Goal: Task Accomplishment & Management: Complete application form

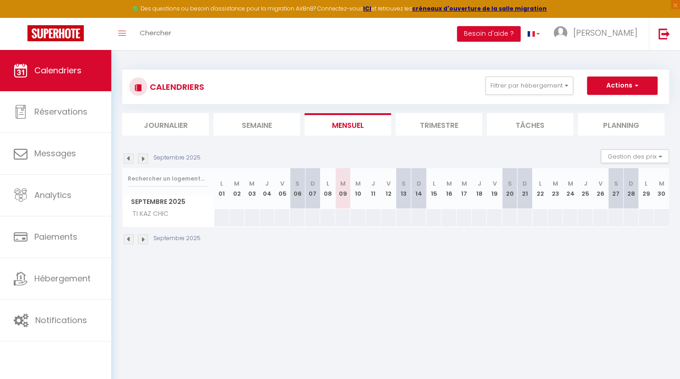
click at [376, 71] on div "CALENDRIERS Filtrer par hébergement Effacer Sauvegarder Actions Nouvelle réserv…" at bounding box center [395, 87] width 547 height 34
click at [633, 83] on span "button" at bounding box center [634, 85] width 5 height 9
click at [615, 106] on link "Nouvelle réservation" at bounding box center [613, 107] width 80 height 14
select select
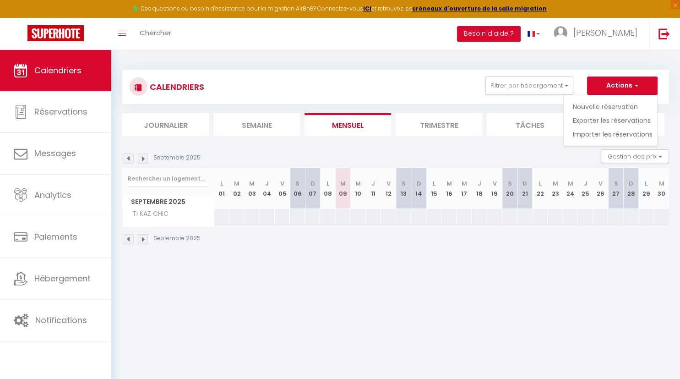
select select
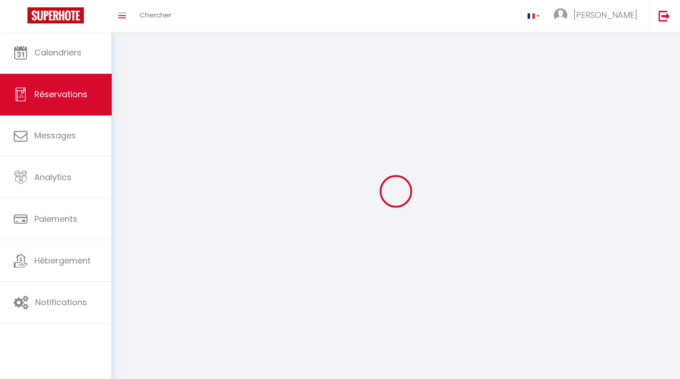
select select
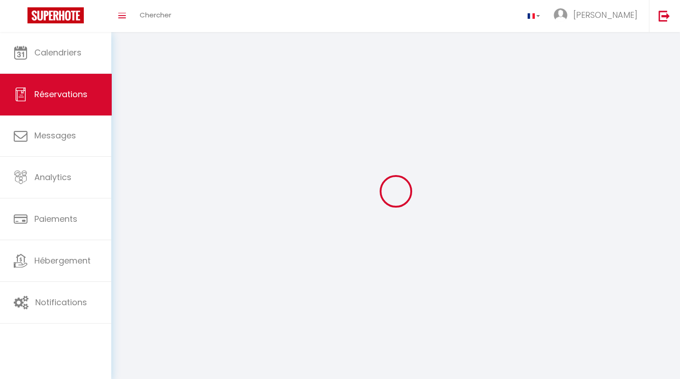
select select
checkbox input "false"
select select
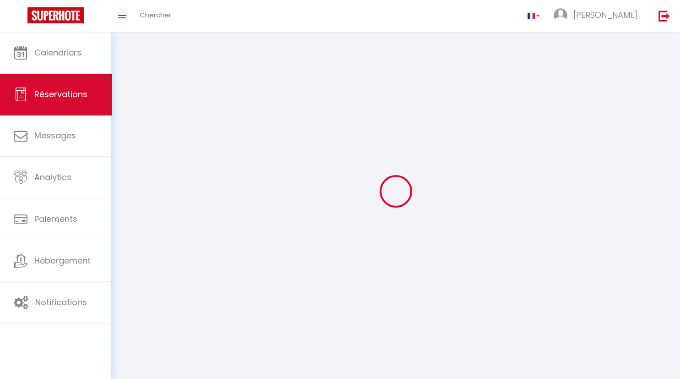
select select
checkbox input "false"
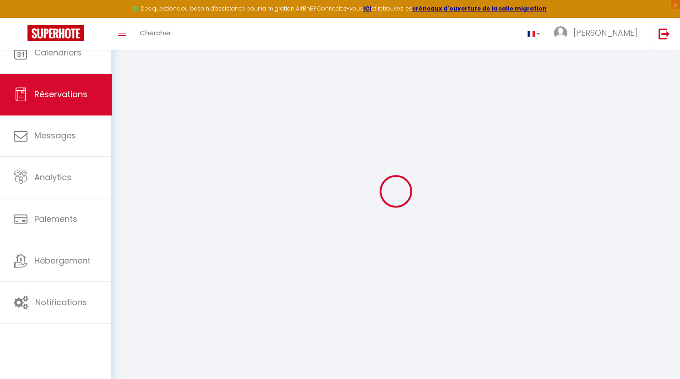
select select
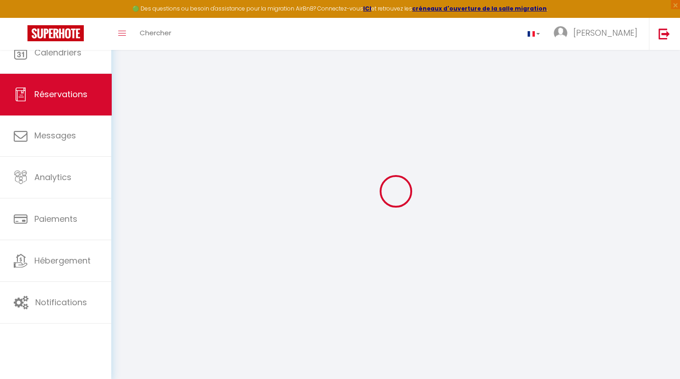
select select
checkbox input "false"
select select
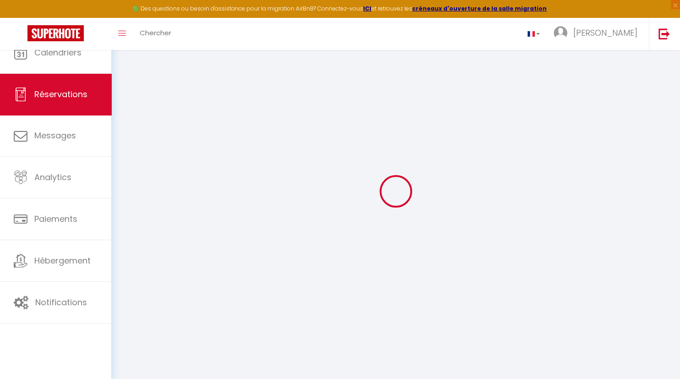
select select
checkbox input "false"
select select
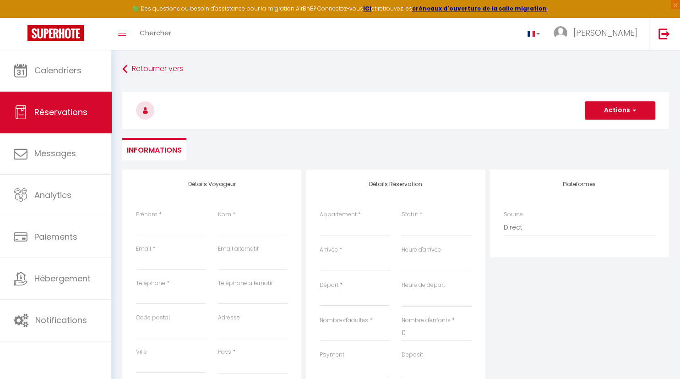
select select
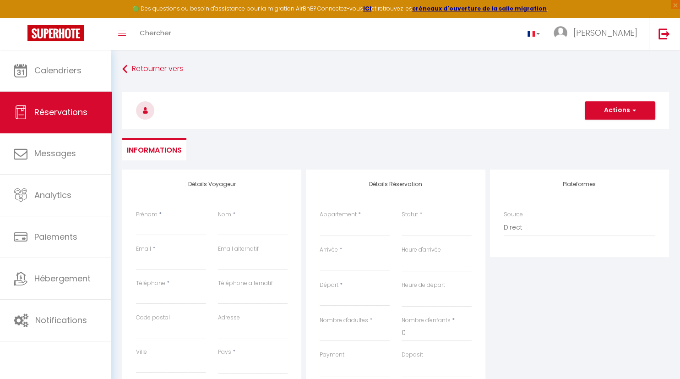
checkbox input "false"
select select
click at [160, 221] on input "Prénom" at bounding box center [171, 227] width 70 height 16
type input "S"
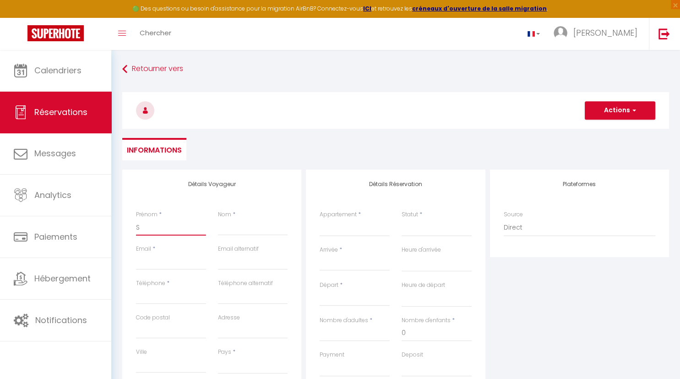
select select
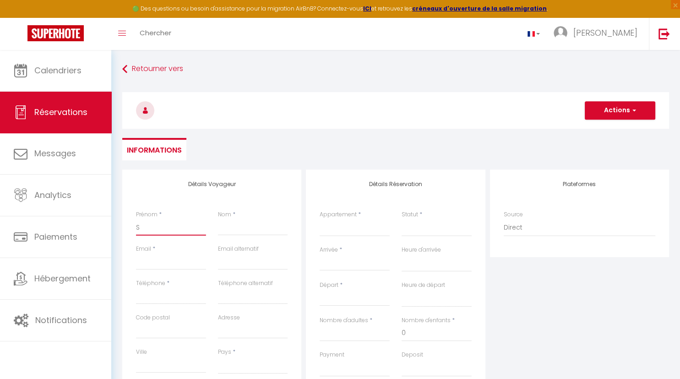
select select
checkbox input "false"
type input "St"
select select
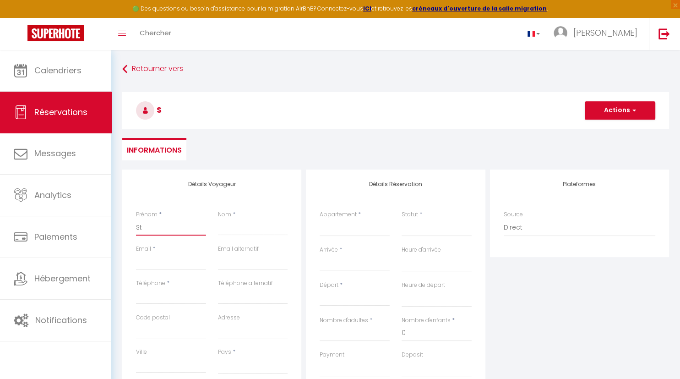
select select
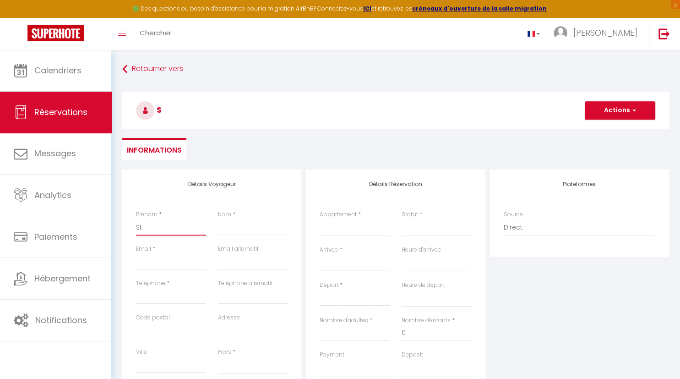
select select
checkbox input "false"
type input "Ste"
select select
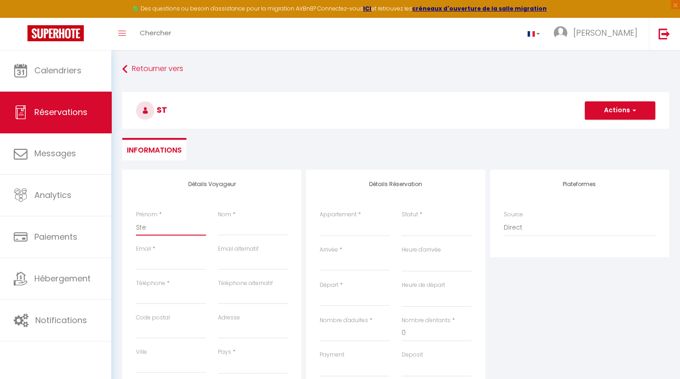
select select
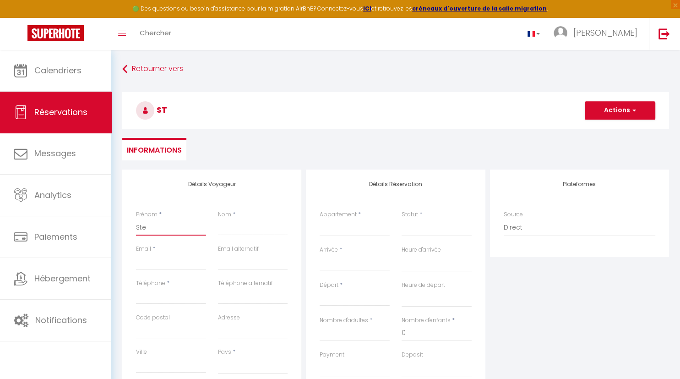
checkbox input "false"
type input "Step"
select select
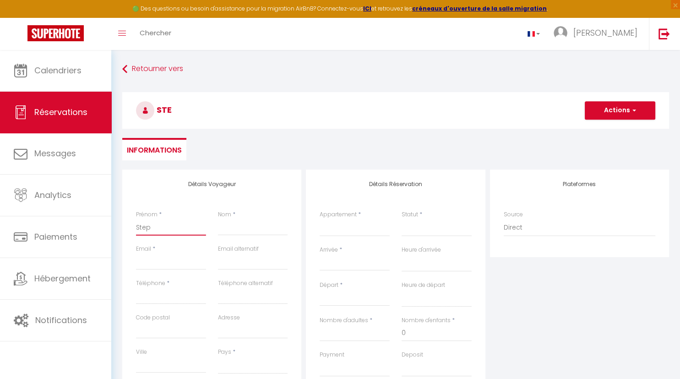
select select
checkbox input "false"
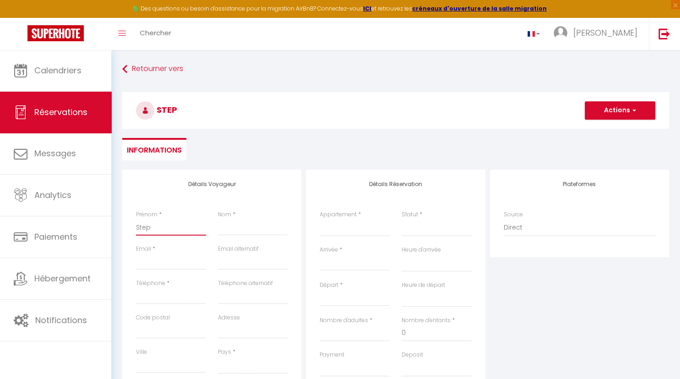
type input "Steph"
select select
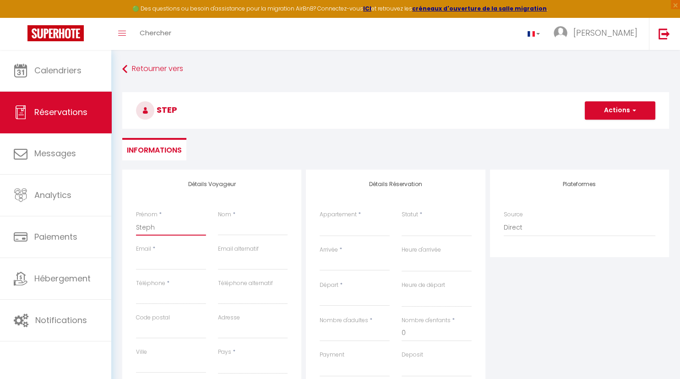
select select
checkbox input "false"
type input "Stepha"
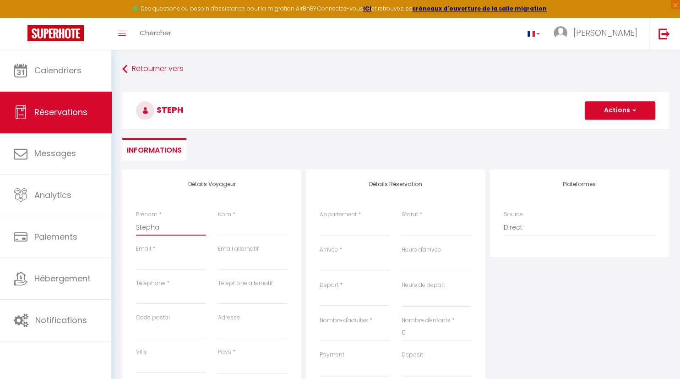
select select
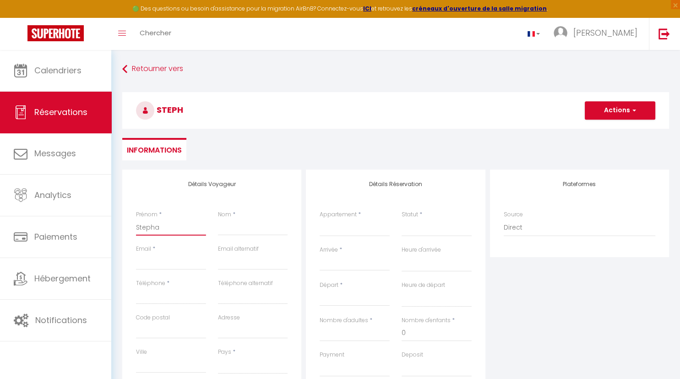
select select
checkbox input "false"
type input "[PERSON_NAME]"
select select
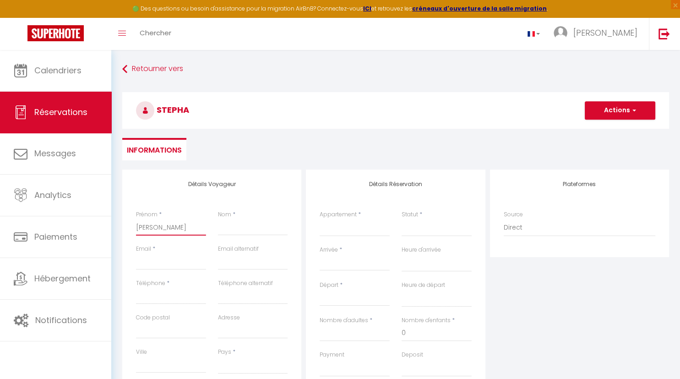
select select
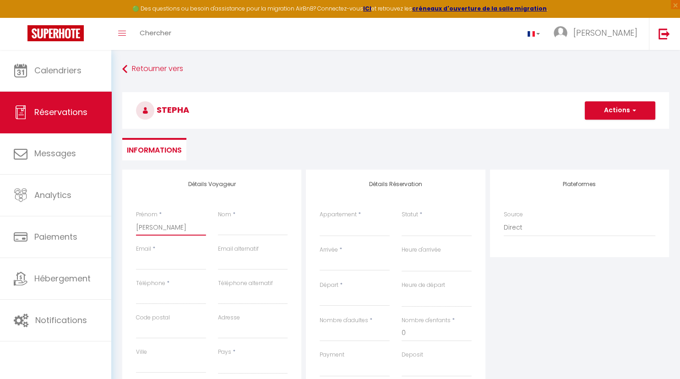
select select
checkbox input "false"
type input "Stephane"
select select
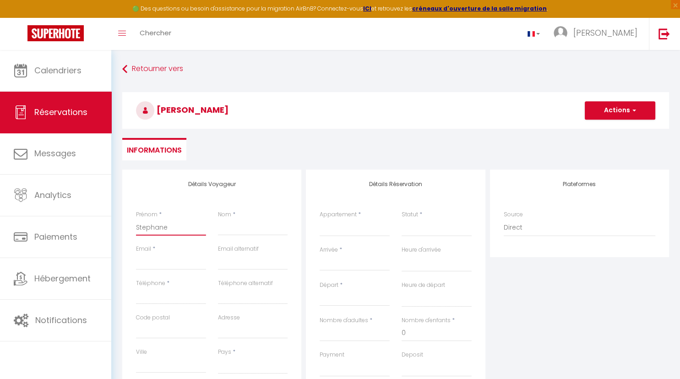
select select
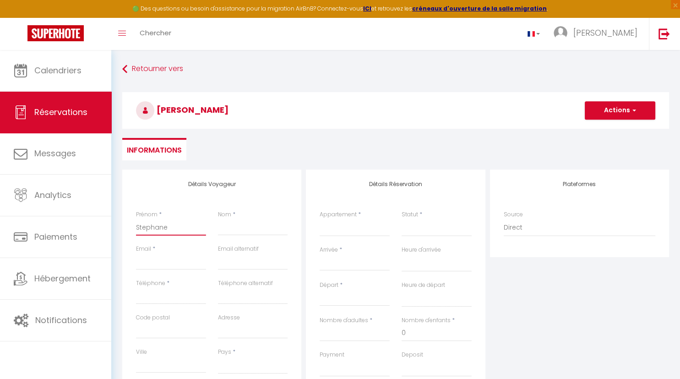
checkbox input "false"
type input "Stephane"
select select
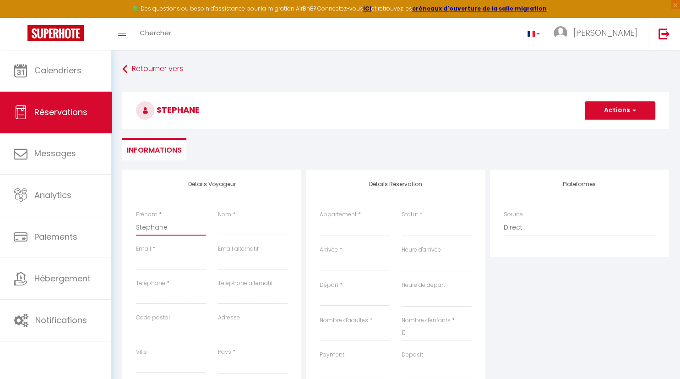
select select
checkbox input "false"
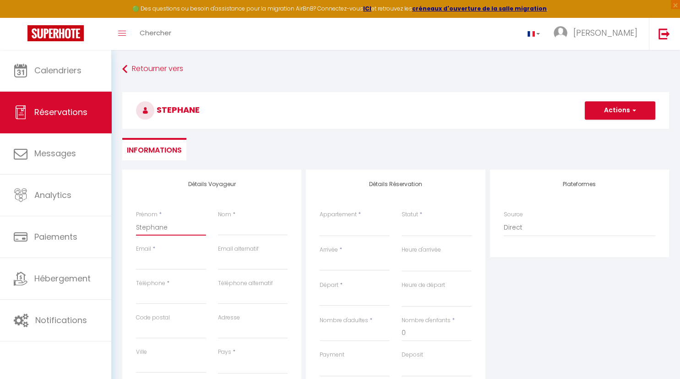
type input "Stephane"
click at [235, 230] on input "Nom" at bounding box center [253, 227] width 70 height 16
type input "S"
select select
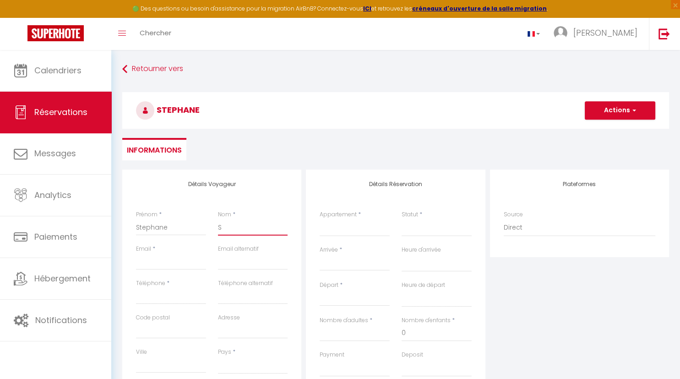
select select
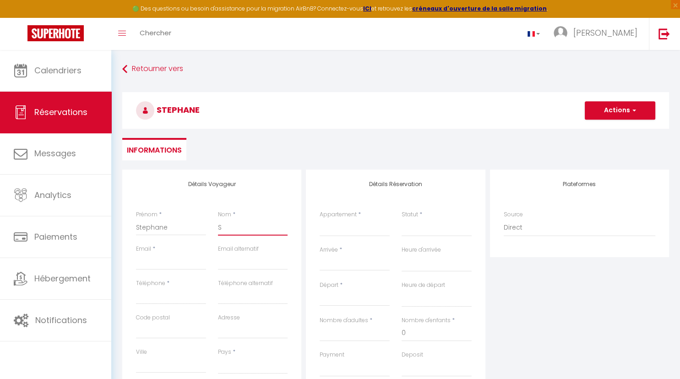
checkbox input "false"
type input "Sa"
select select
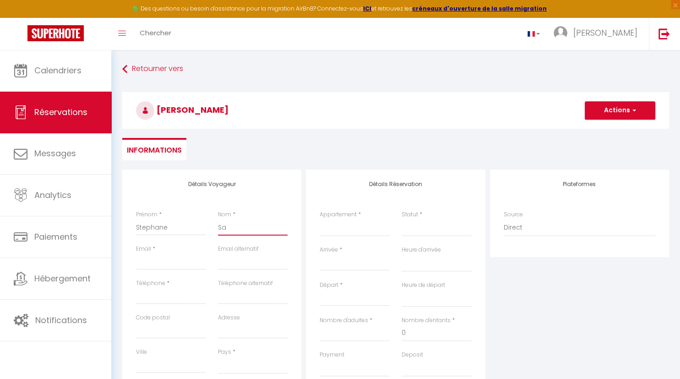
select select
checkbox input "false"
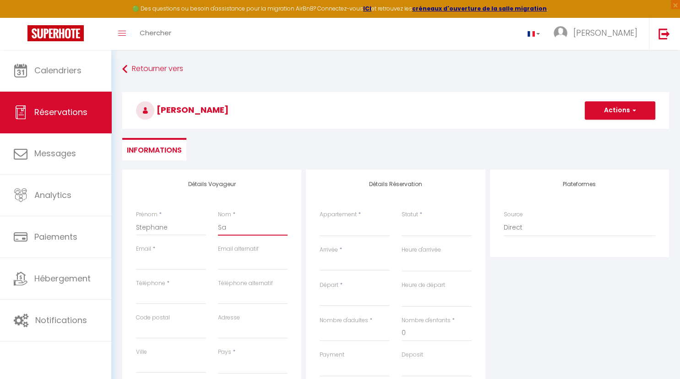
type input "Sal"
select select
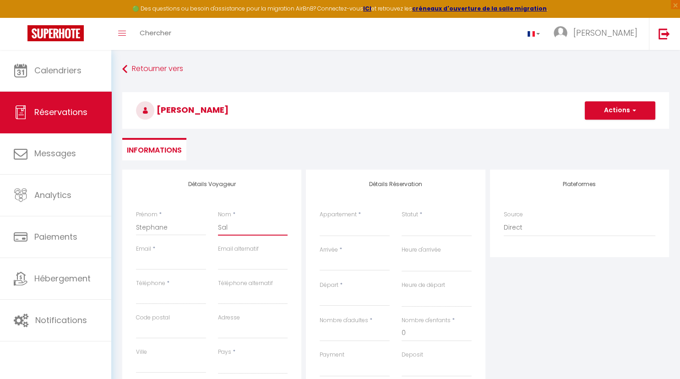
select select
checkbox input "false"
type input "Sala"
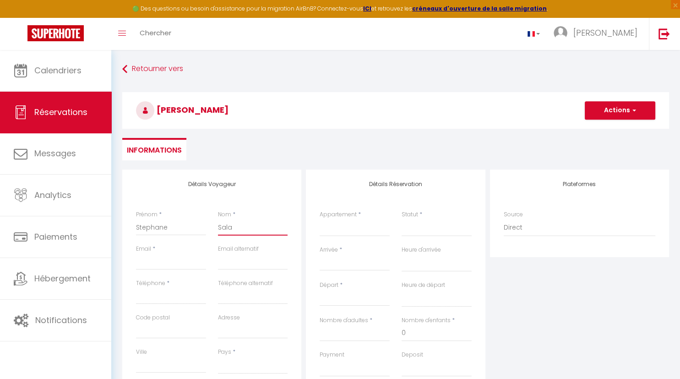
select select
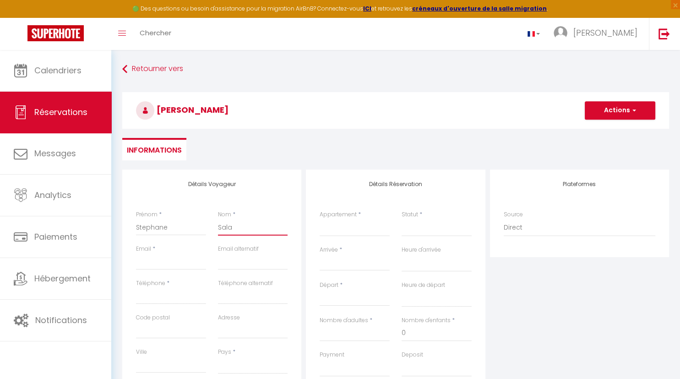
select select
checkbox input "false"
type input "Salam"
select select
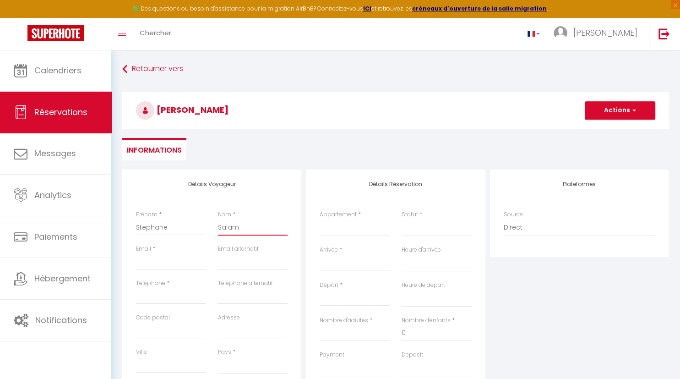
select select
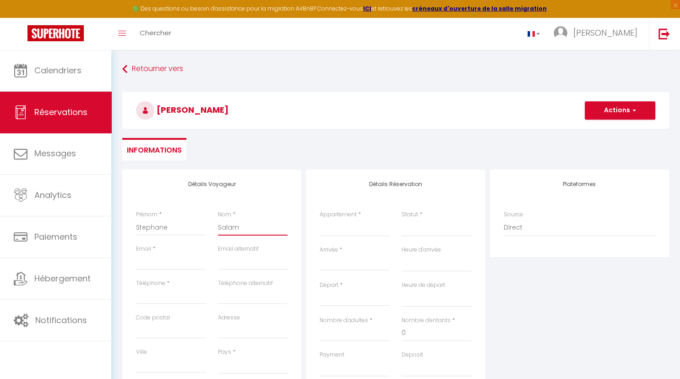
select select
checkbox input "false"
type input "Salamo"
select select
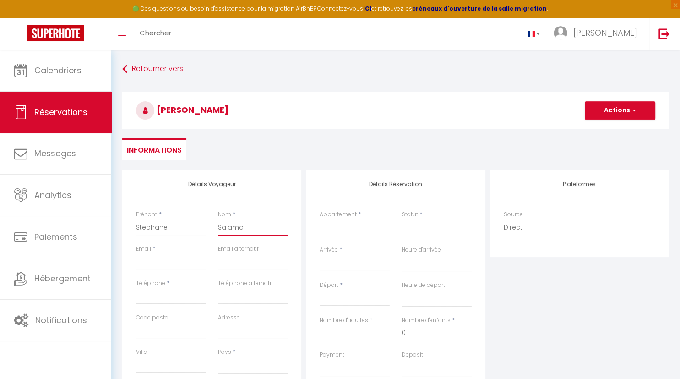
select select
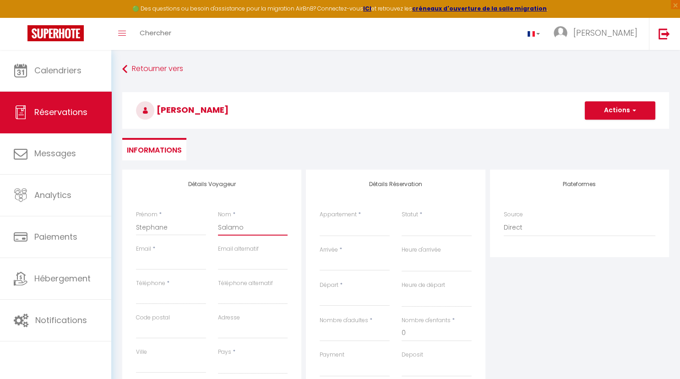
checkbox input "false"
type input "[PERSON_NAME]"
select select
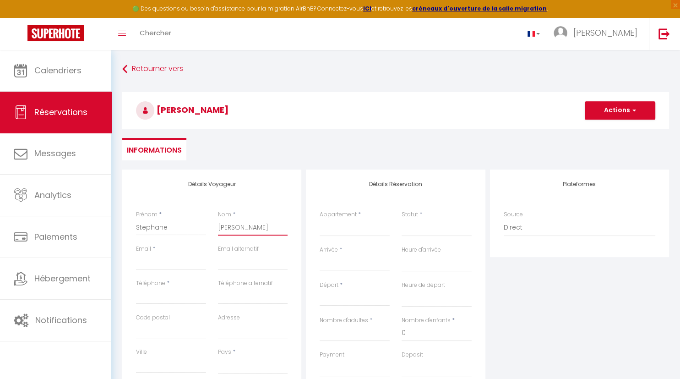
select select
checkbox input "false"
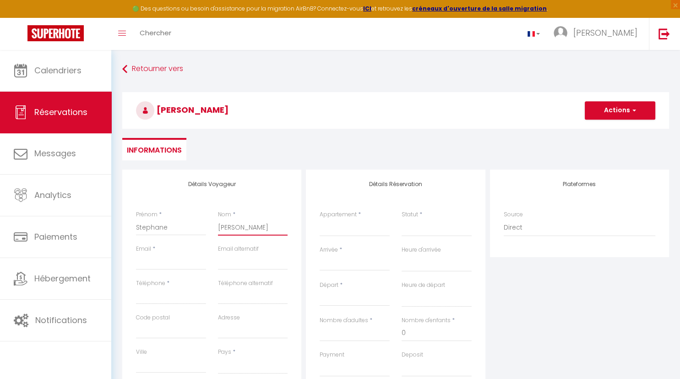
type input "[PERSON_NAME]"
select select
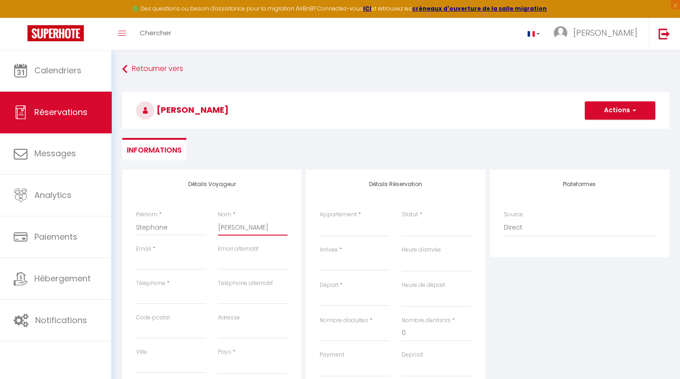
select select
checkbox input "false"
type input "[PERSON_NAME]"
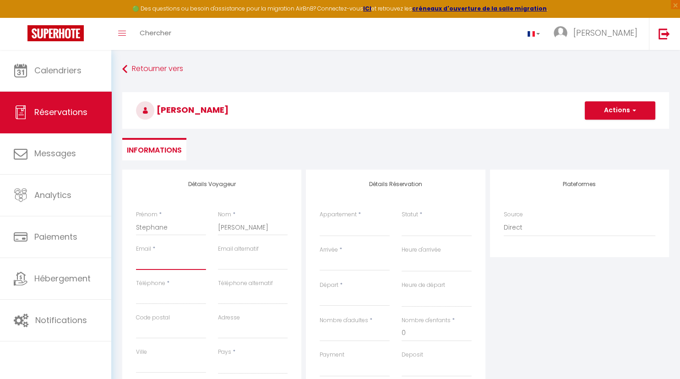
click at [168, 264] on input "Email" at bounding box center [171, 261] width 70 height 16
type input "s"
select select
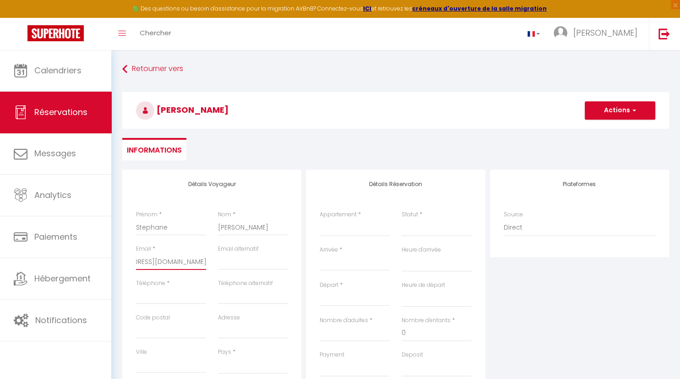
scroll to position [0, 42]
click at [167, 301] on input "Téléphone" at bounding box center [171, 295] width 70 height 16
click at [218, 356] on select "[GEOGRAPHIC_DATA] [GEOGRAPHIC_DATA] [GEOGRAPHIC_DATA] [GEOGRAPHIC_DATA] [GEOGRA…" at bounding box center [253, 364] width 70 height 17
click option "[GEOGRAPHIC_DATA]" at bounding box center [0, 0] width 0 height 0
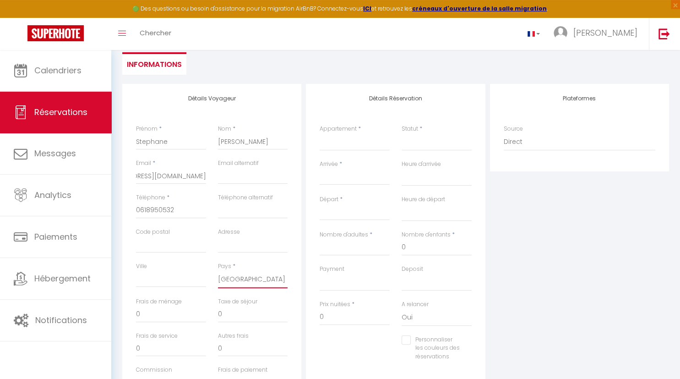
scroll to position [84, 0]
click at [320, 135] on select "TI KAZ CHIC" at bounding box center [355, 143] width 70 height 17
click option "TI KAZ CHIC" at bounding box center [0, 0] width 0 height 0
click at [423, 139] on select "Confirmé Non Confirmé [PERSON_NAME] par le voyageur No Show Request" at bounding box center [436, 143] width 70 height 17
click option "Confirmé" at bounding box center [0, 0] width 0 height 0
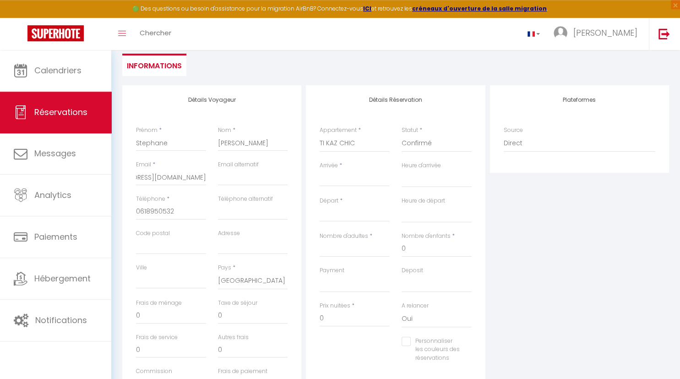
click at [356, 180] on input "Arrivée" at bounding box center [355, 179] width 70 height 12
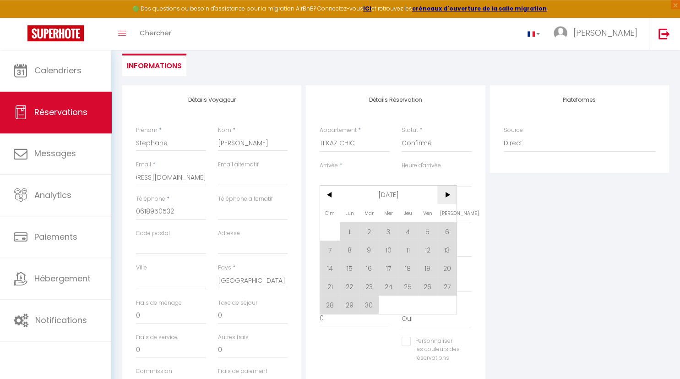
click at [447, 195] on span ">" at bounding box center [447, 194] width 20 height 18
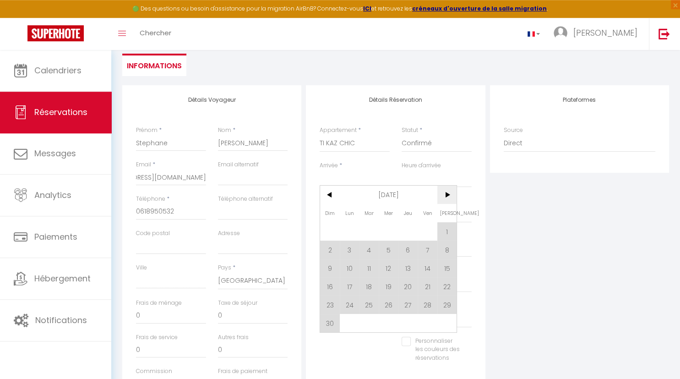
click at [447, 195] on span ">" at bounding box center [447, 194] width 20 height 18
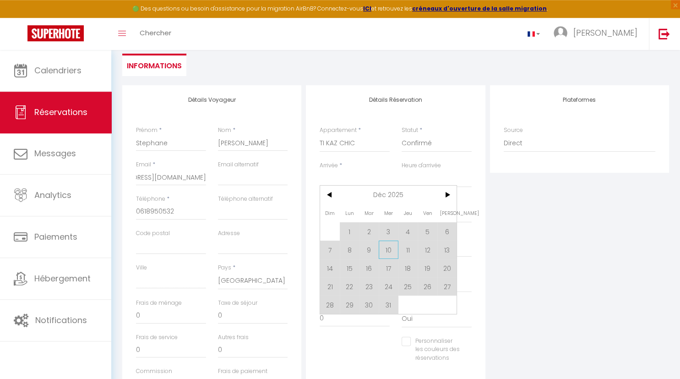
click at [388, 252] on span "10" at bounding box center [389, 249] width 20 height 18
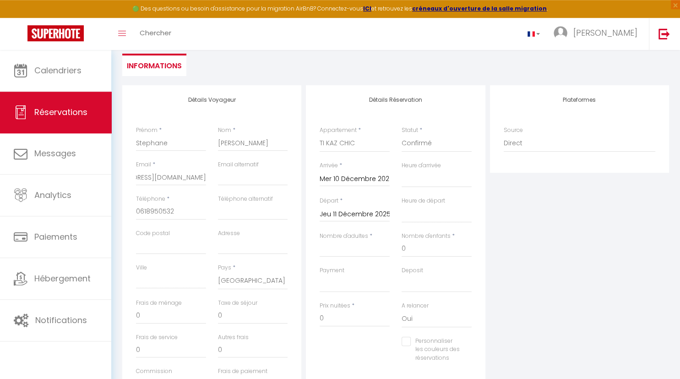
click at [349, 216] on input "Jeu 11 Décembre 2025" at bounding box center [355, 214] width 70 height 12
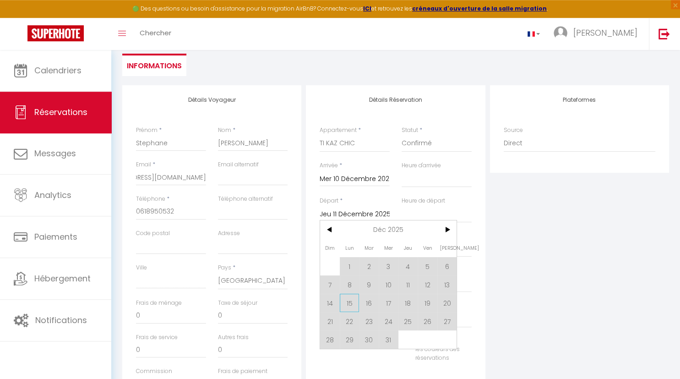
click at [351, 301] on span "15" at bounding box center [350, 302] width 20 height 18
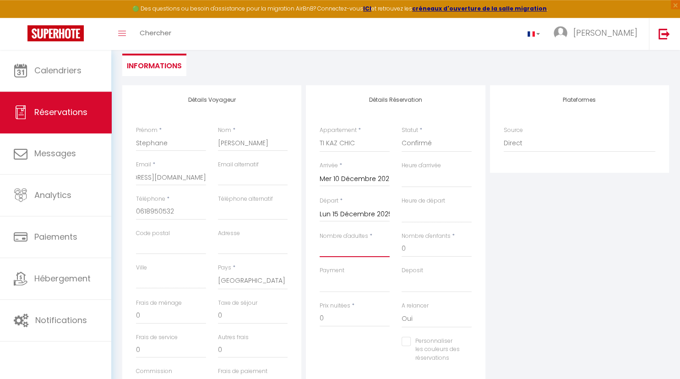
click at [343, 248] on input "Nombre d'adultes" at bounding box center [355, 248] width 70 height 16
click at [504, 135] on select "Direct [DOMAIN_NAME] [DOMAIN_NAME] Chalet montagne Expedia Gite de [GEOGRAPHIC_…" at bounding box center [580, 143] width 152 height 17
click option "[DOMAIN_NAME]" at bounding box center [0, 0] width 0 height 0
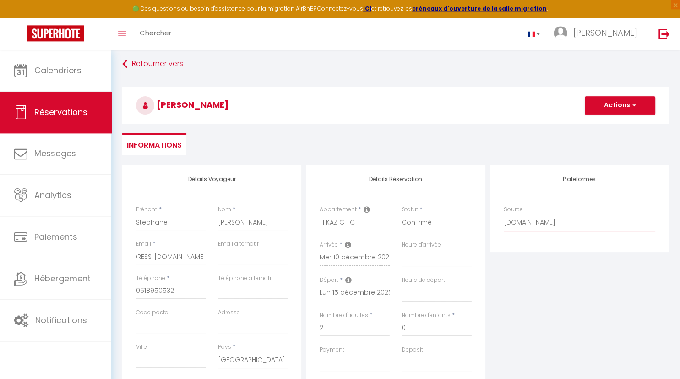
scroll to position [0, 0]
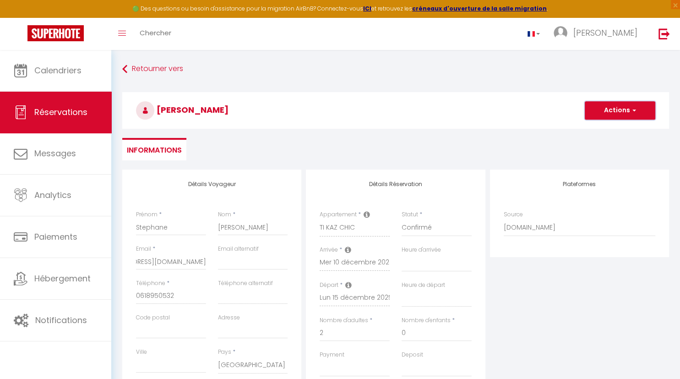
click at [622, 110] on button "Actions" at bounding box center [620, 110] width 70 height 18
click at [605, 130] on link "Enregistrer" at bounding box center [611, 131] width 72 height 12
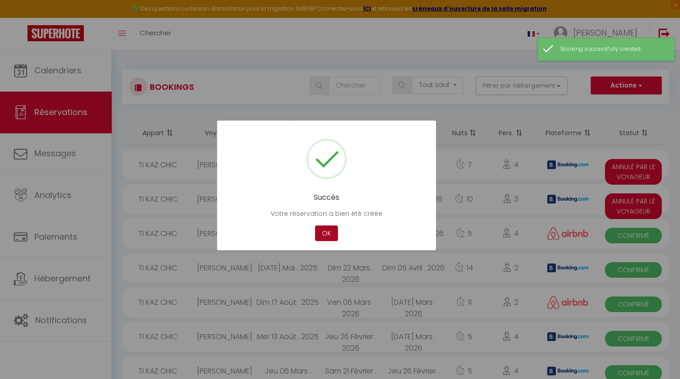
click at [324, 232] on button "OK" at bounding box center [326, 233] width 23 height 16
